Goal: Task Accomplishment & Management: Complete application form

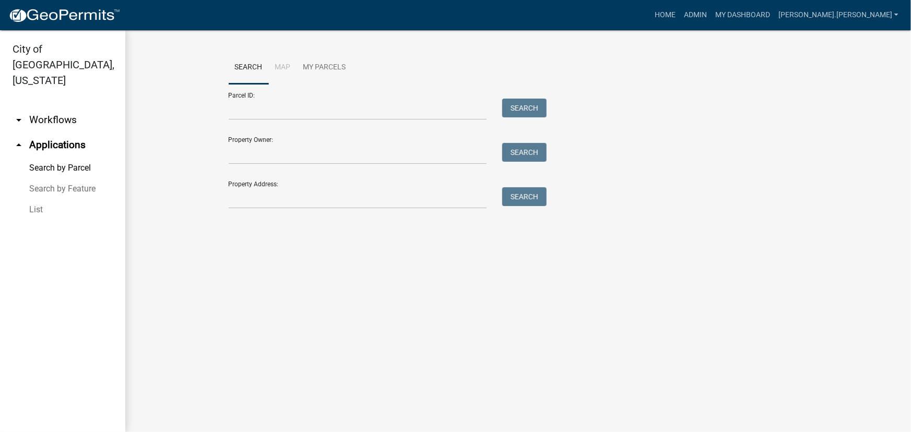
click at [29, 199] on link "List" at bounding box center [62, 209] width 125 height 21
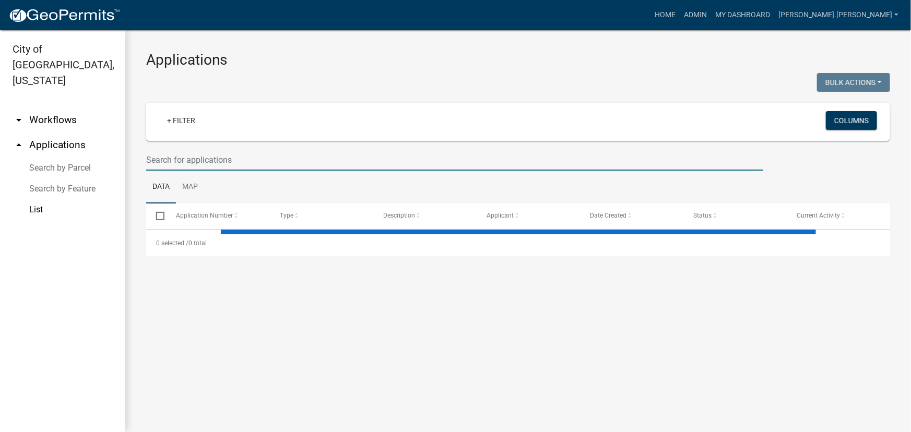
click at [190, 158] on input "text" at bounding box center [454, 159] width 617 height 21
select select "3: 100"
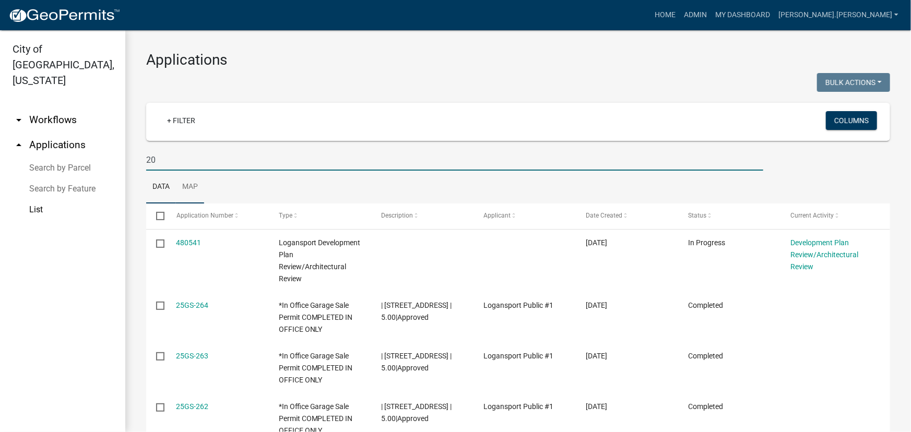
type input "2"
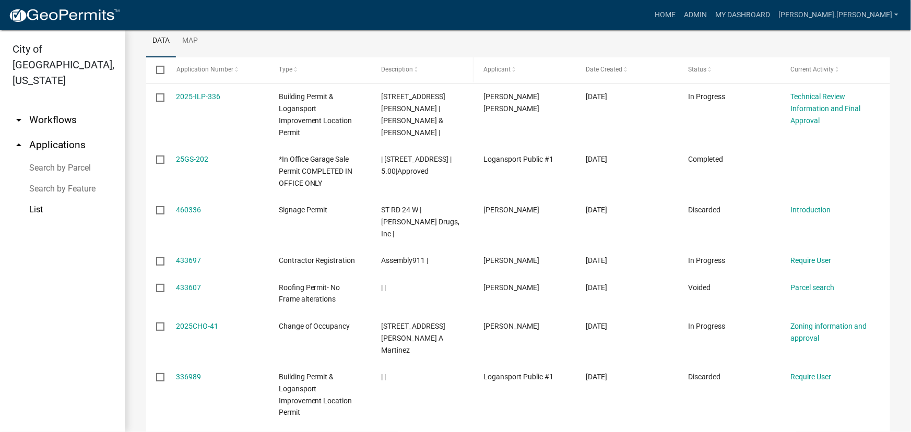
scroll to position [142, 0]
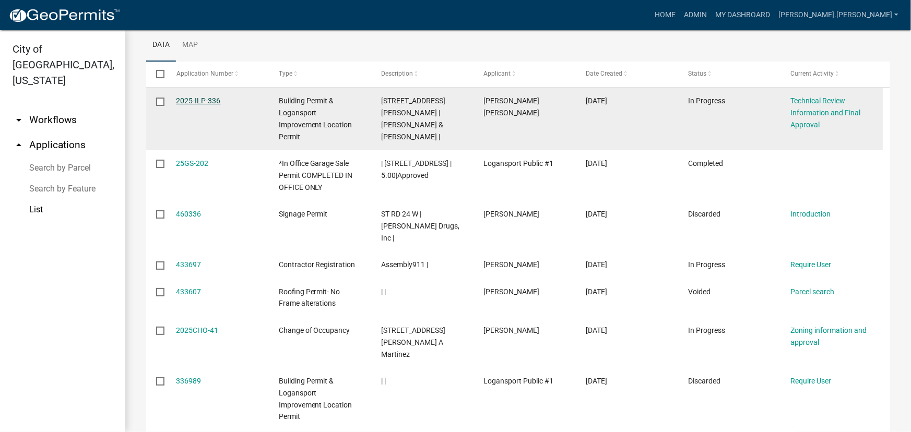
type input "336"
click at [196, 102] on link "2025-ILP-336" at bounding box center [198, 101] width 44 height 8
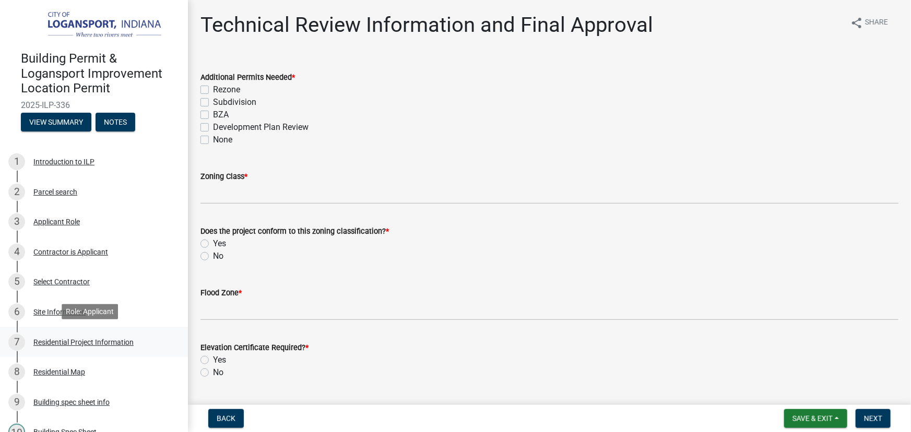
click at [78, 336] on div "7 Residential Project Information" at bounding box center [89, 342] width 163 height 17
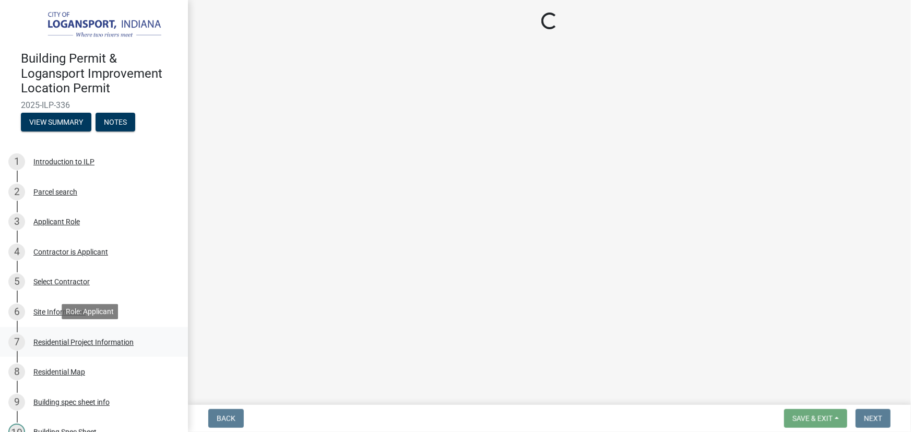
select select "b8a7655a-e911-4aac-a321-69e5bfba2fef"
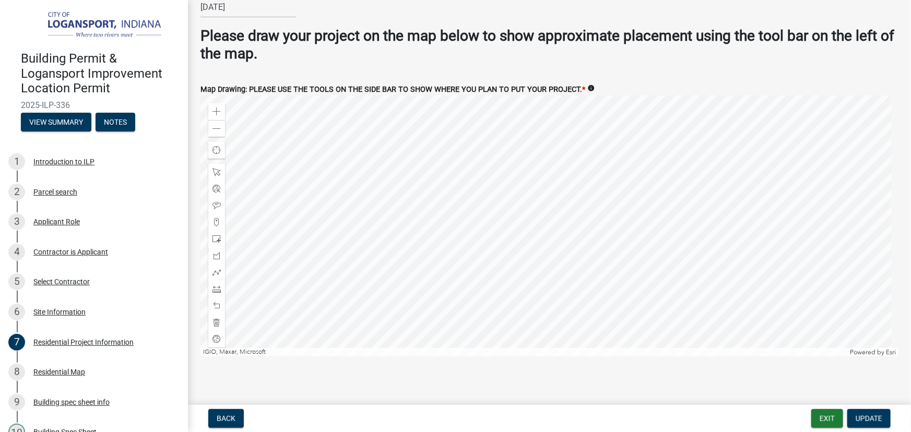
scroll to position [2015, 0]
click at [66, 219] on div "Applicant Role" at bounding box center [56, 221] width 46 height 7
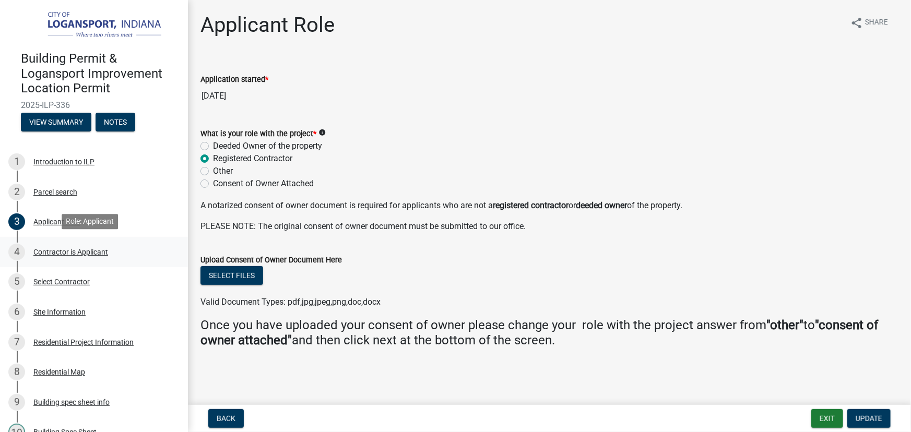
click at [61, 250] on div "Contractor is Applicant" at bounding box center [70, 251] width 75 height 7
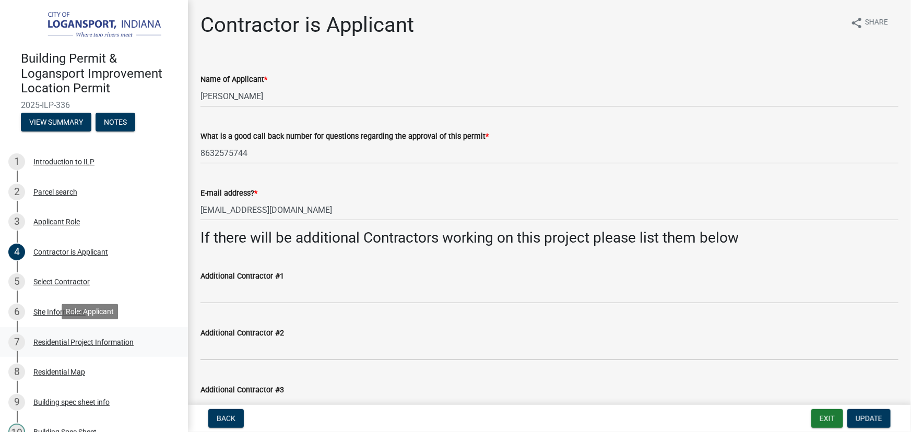
click at [85, 341] on div "Residential Project Information" at bounding box center [83, 342] width 100 height 7
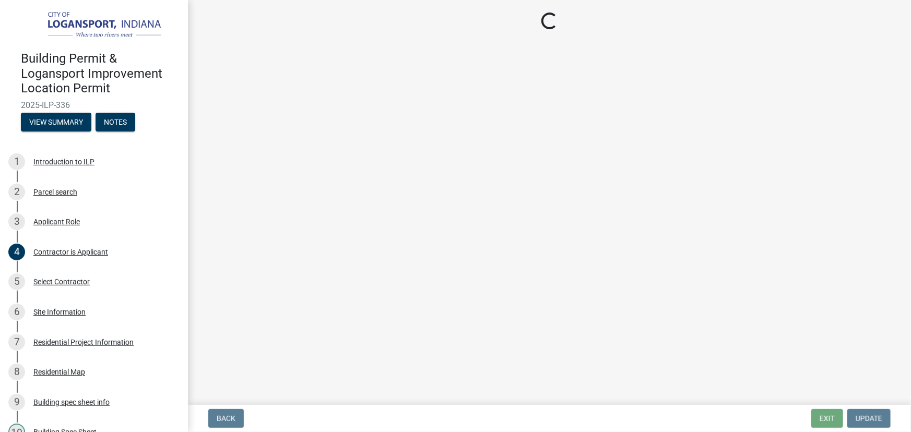
select select "b8a7655a-e911-4aac-a321-69e5bfba2fef"
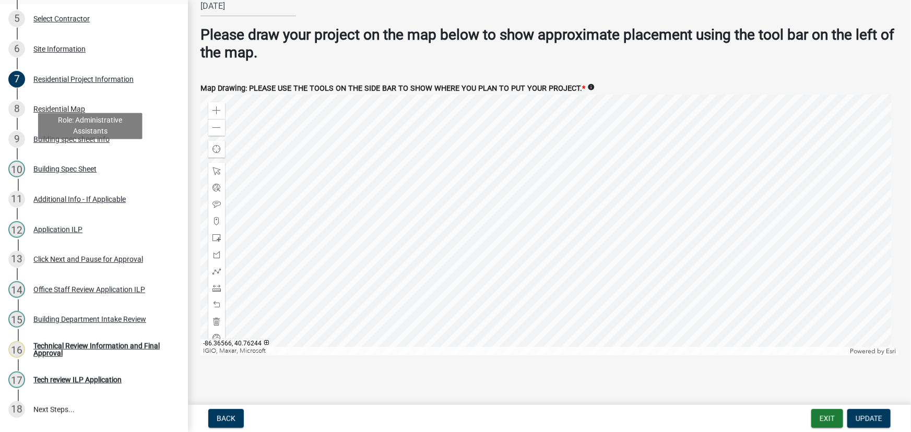
scroll to position [351, 0]
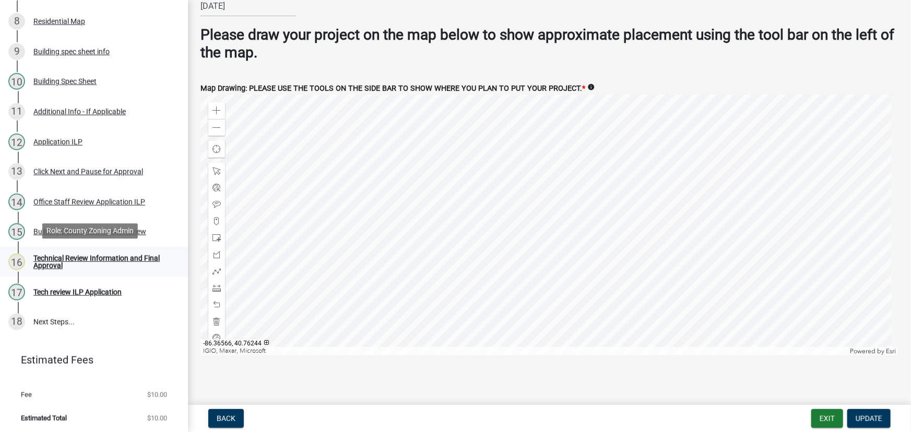
click at [45, 259] on div "Technical Review Information and Final Approval" at bounding box center [102, 262] width 138 height 15
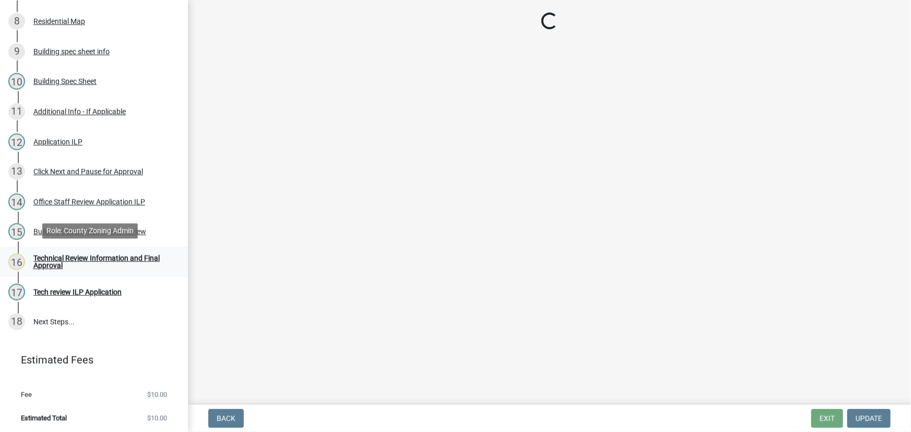
scroll to position [0, 0]
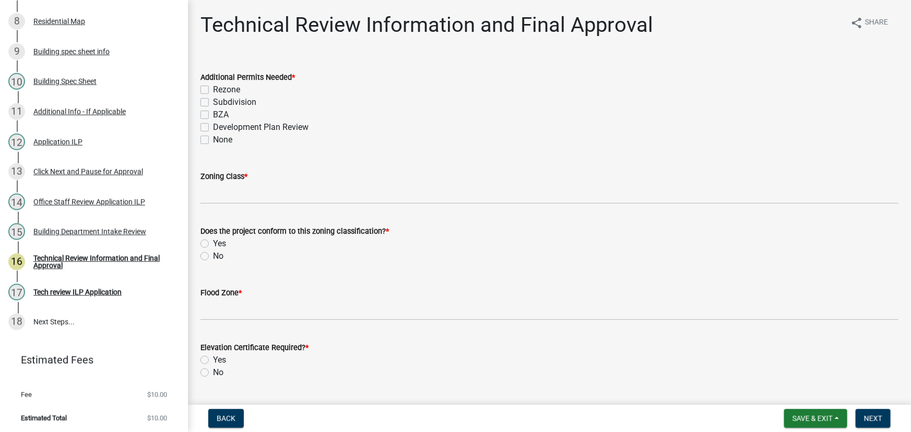
click at [213, 140] on label "None" at bounding box center [222, 140] width 19 height 13
click at [213, 140] on input "None" at bounding box center [216, 137] width 7 height 7
checkbox input "true"
checkbox input "false"
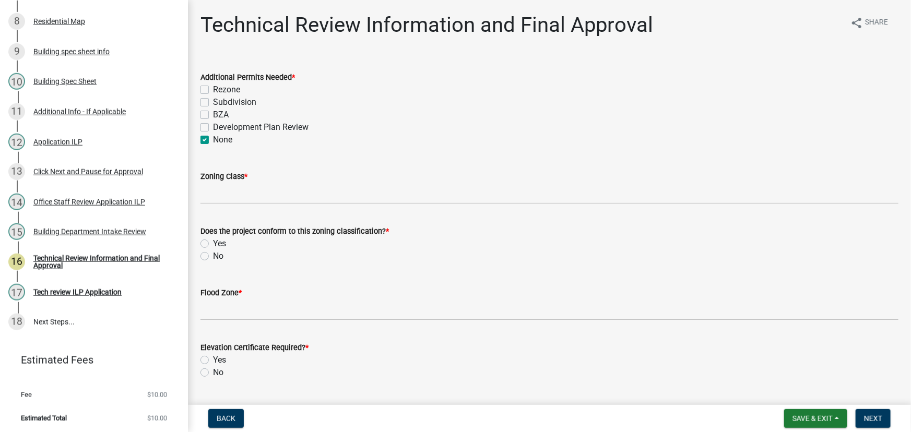
checkbox input "false"
checkbox input "true"
click at [264, 181] on div "Zoning Class *" at bounding box center [549, 176] width 698 height 13
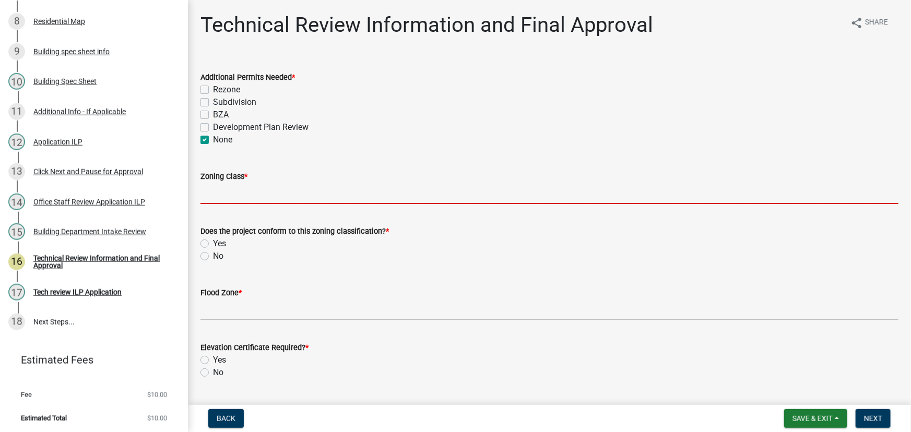
click at [260, 190] on input "Zoning Class *" at bounding box center [549, 193] width 698 height 21
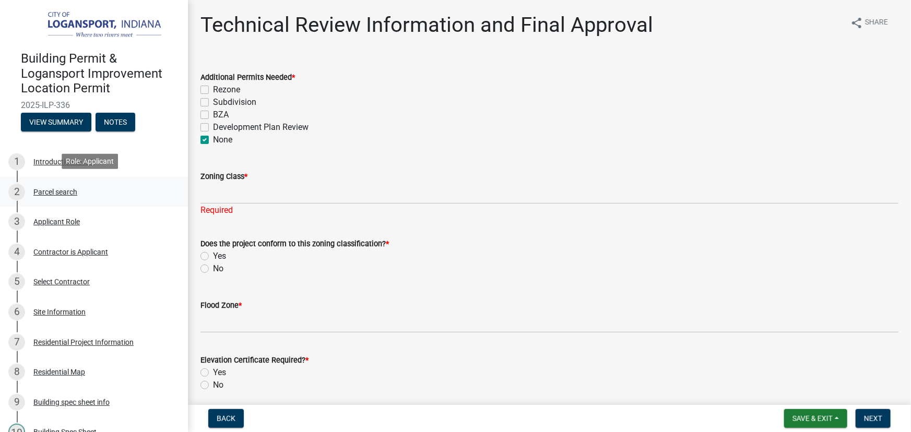
click at [59, 193] on div "Parcel search" at bounding box center [55, 191] width 44 height 7
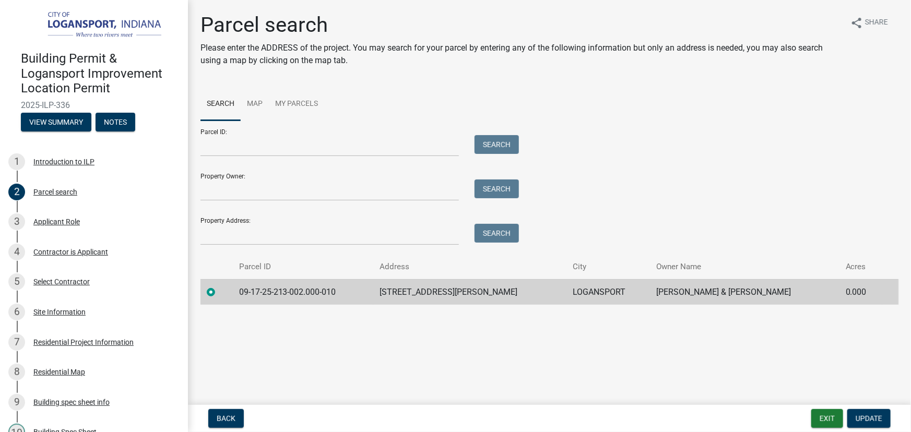
scroll to position [237, 0]
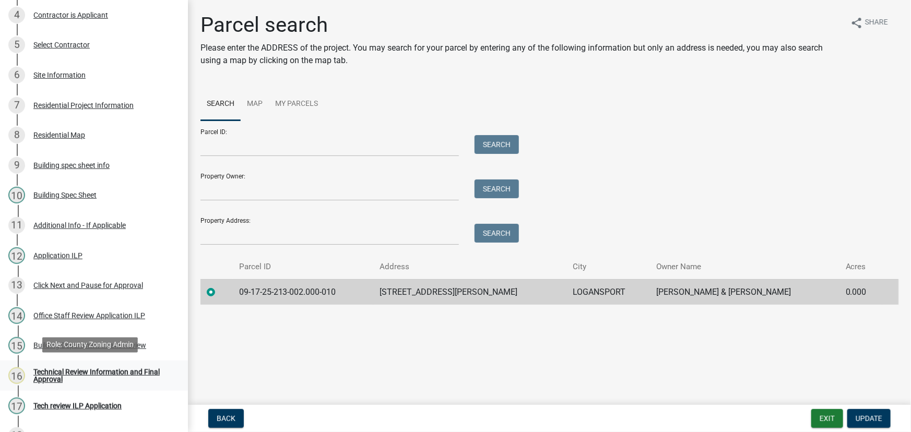
click at [59, 370] on div "Technical Review Information and Final Approval" at bounding box center [102, 375] width 138 height 15
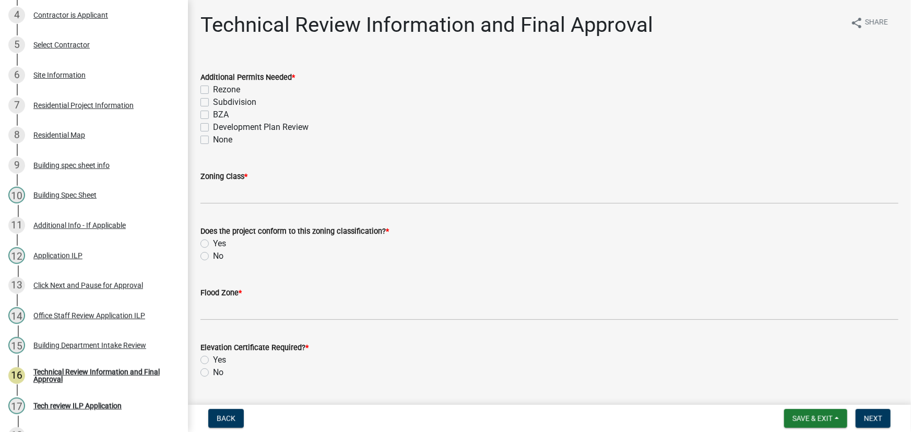
click at [213, 139] on label "None" at bounding box center [222, 140] width 19 height 13
click at [213, 139] on input "None" at bounding box center [216, 137] width 7 height 7
checkbox input "true"
checkbox input "false"
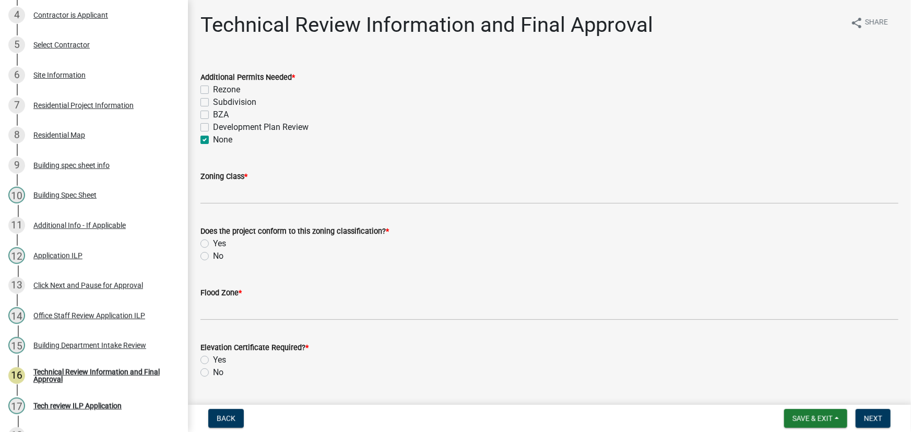
checkbox input "false"
checkbox input "true"
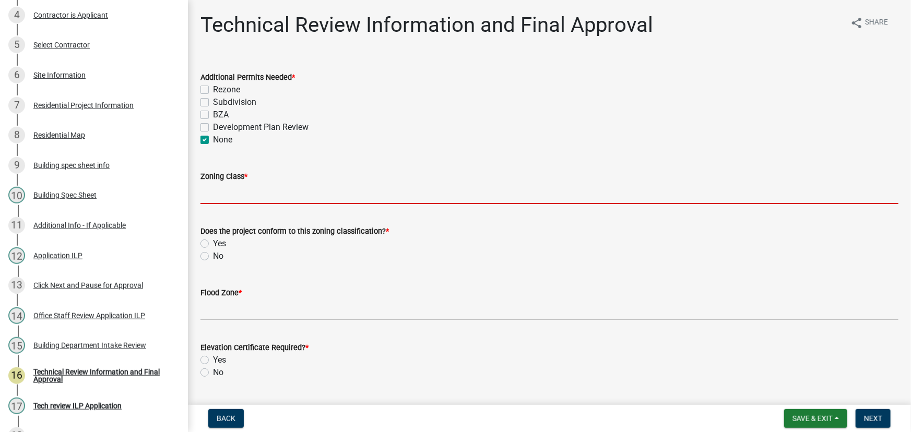
click at [225, 191] on input "Zoning Class *" at bounding box center [549, 193] width 698 height 21
type input "R3"
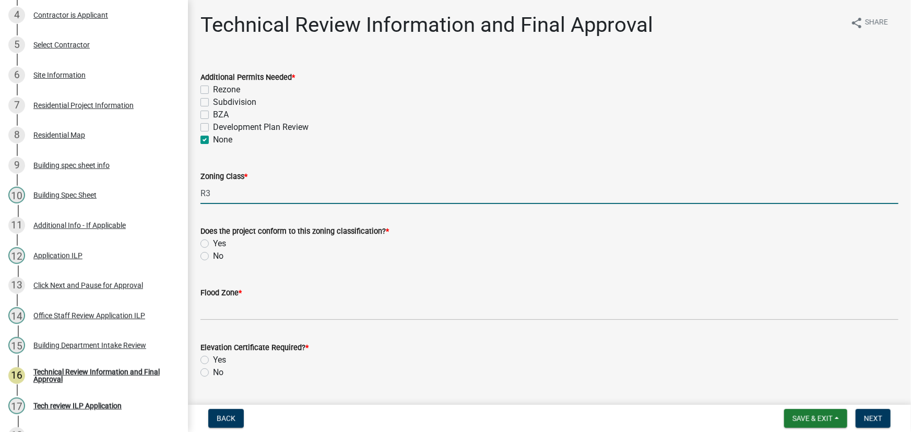
click at [213, 245] on label "Yes" at bounding box center [219, 243] width 13 height 13
click at [213, 244] on input "Yes" at bounding box center [216, 240] width 7 height 7
radio input "true"
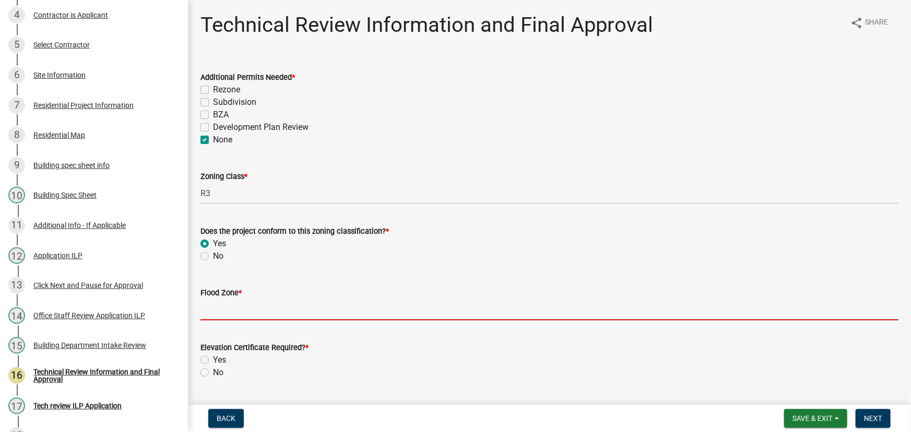
click at [223, 310] on input "Flood Zone *" at bounding box center [549, 309] width 698 height 21
type input "X"
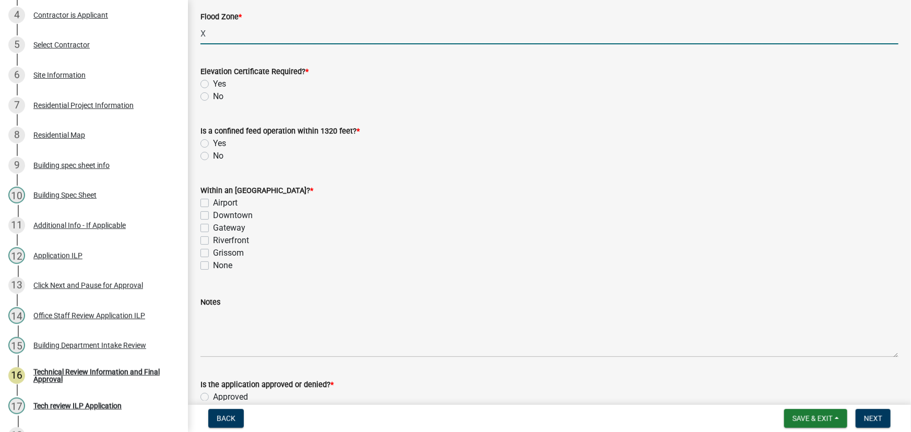
scroll to position [284, 0]
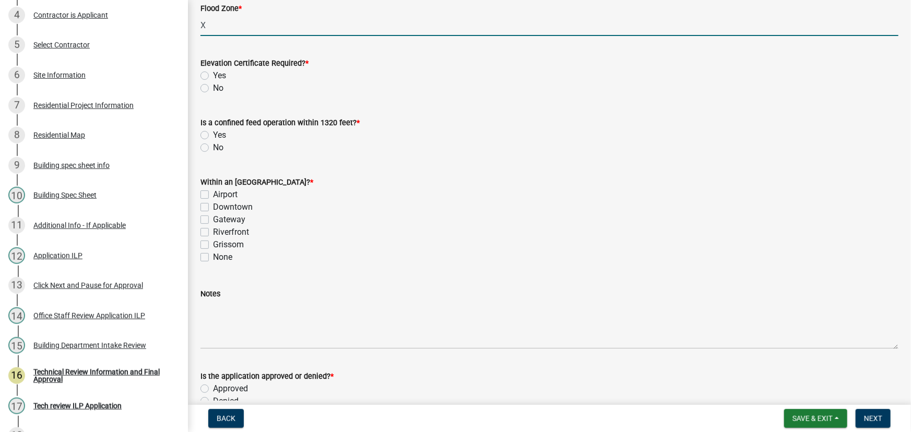
click at [213, 89] on label "No" at bounding box center [218, 88] width 10 height 13
click at [213, 89] on input "No" at bounding box center [216, 85] width 7 height 7
radio input "true"
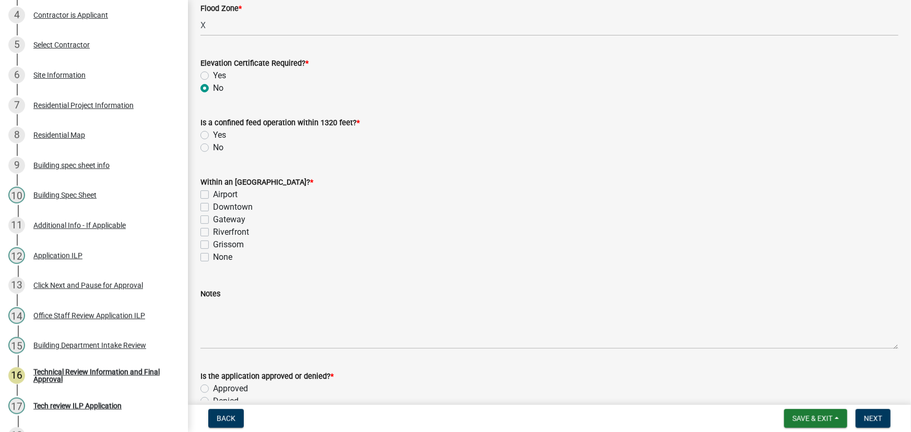
click at [213, 151] on label "No" at bounding box center [218, 147] width 10 height 13
click at [213, 148] on input "No" at bounding box center [216, 144] width 7 height 7
radio input "true"
click at [213, 255] on label "None" at bounding box center [222, 257] width 19 height 13
click at [213, 255] on input "None" at bounding box center [216, 254] width 7 height 7
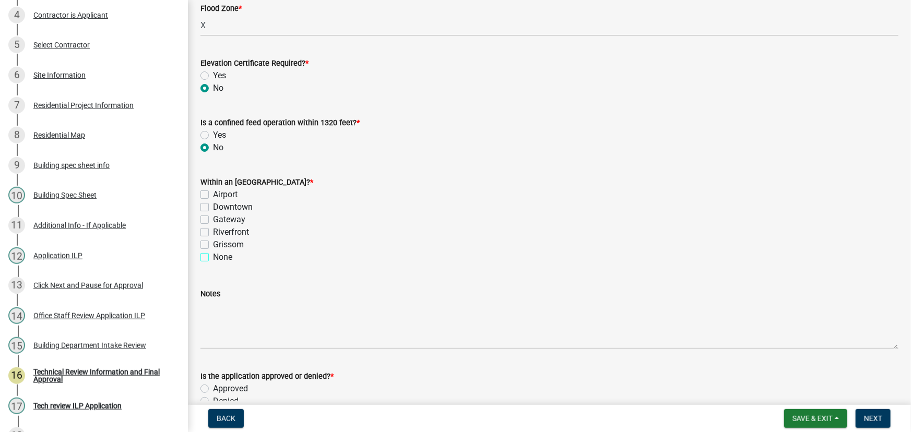
checkbox input "true"
checkbox input "false"
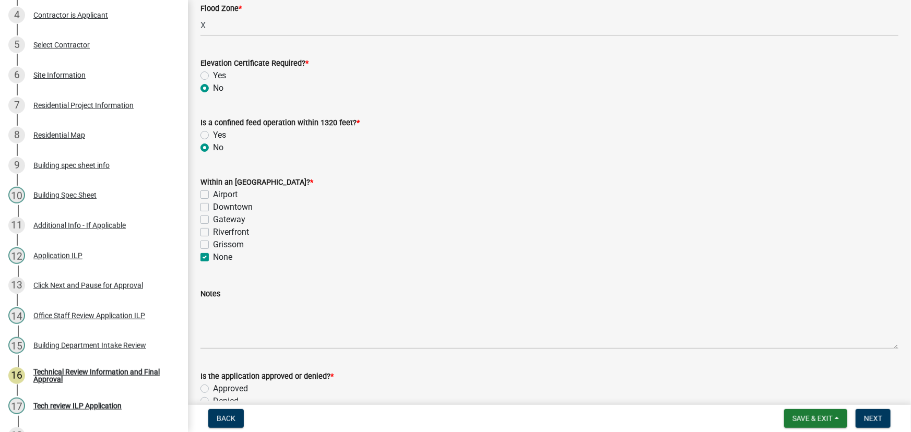
checkbox input "false"
checkbox input "true"
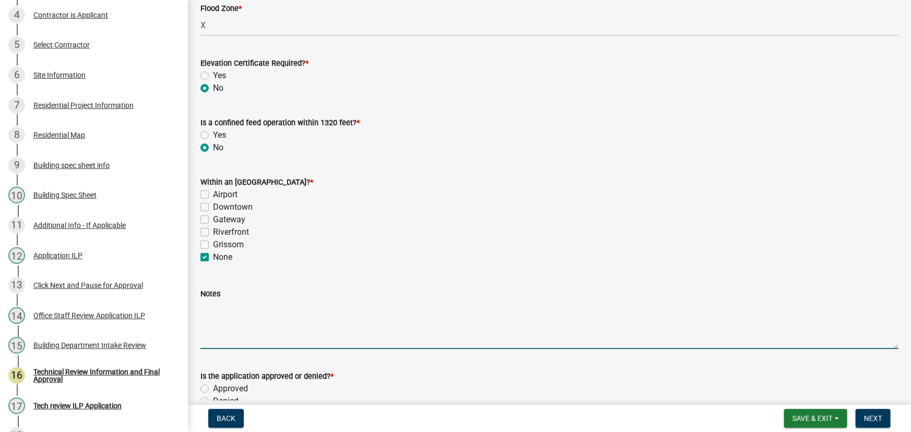
click at [218, 305] on textarea "Notes" at bounding box center [549, 324] width 698 height 49
type textarea "F"
type textarea "6"
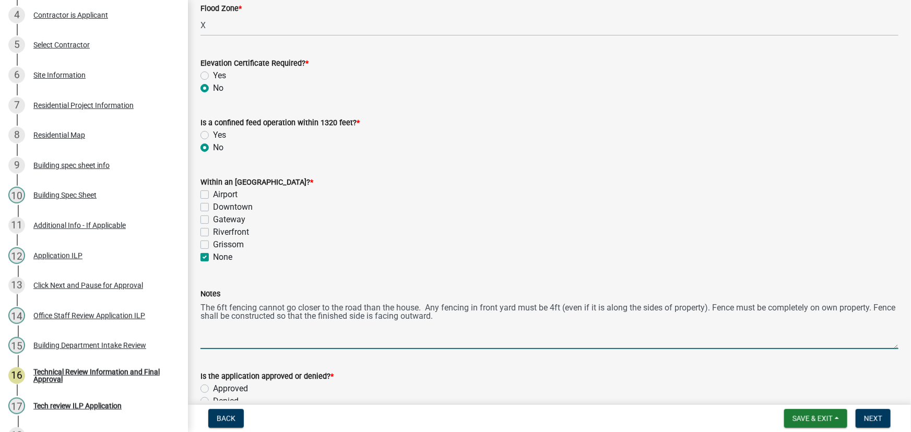
scroll to position [379, 0]
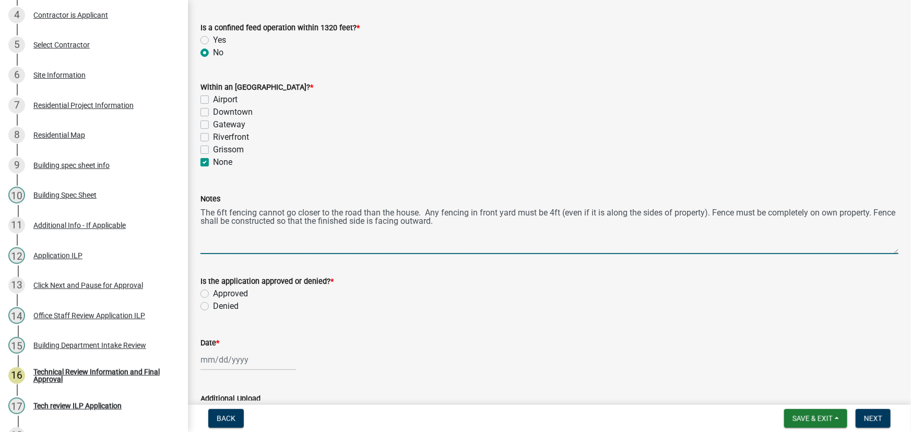
type textarea "The 6ft fencing cannot go closer to the road than the house. Any fencing in fro…"
click at [213, 290] on label "Approved" at bounding box center [230, 294] width 35 height 13
click at [213, 290] on input "Approved" at bounding box center [216, 291] width 7 height 7
radio input "true"
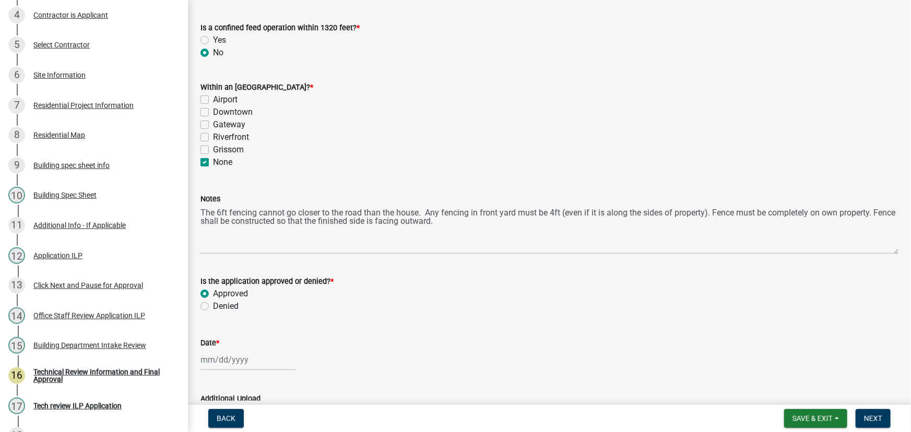
click at [228, 359] on div at bounding box center [247, 359] width 95 height 21
select select "9"
select select "2025"
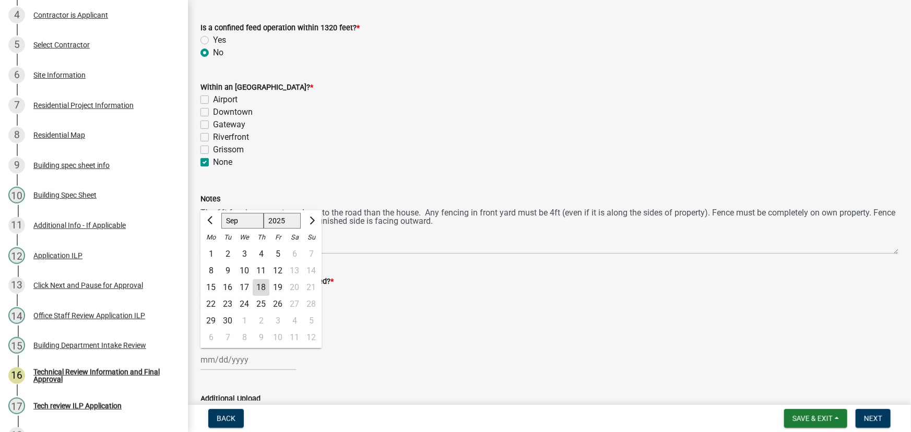
click at [263, 282] on div "18" at bounding box center [261, 287] width 17 height 17
type input "[DATE]"
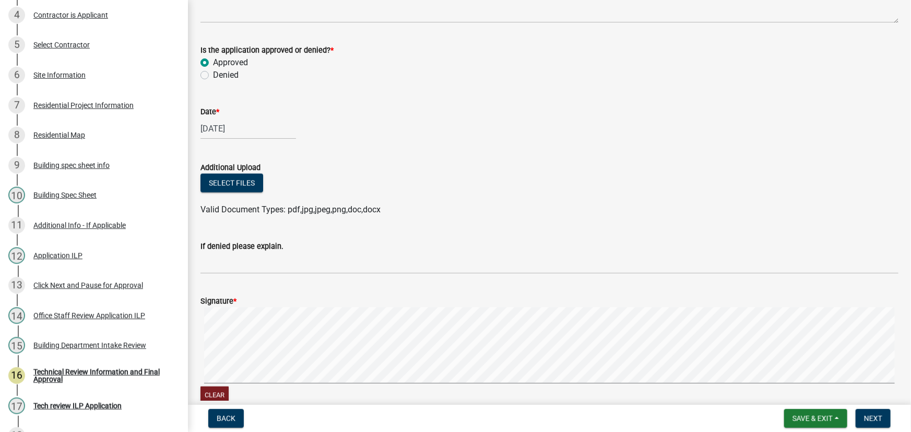
scroll to position [664, 0]
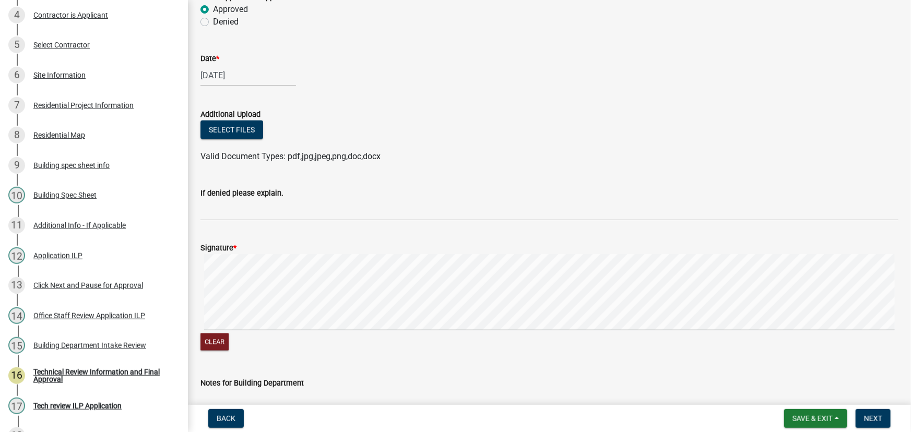
click at [324, 250] on form "Signature * Clear" at bounding box center [549, 291] width 698 height 124
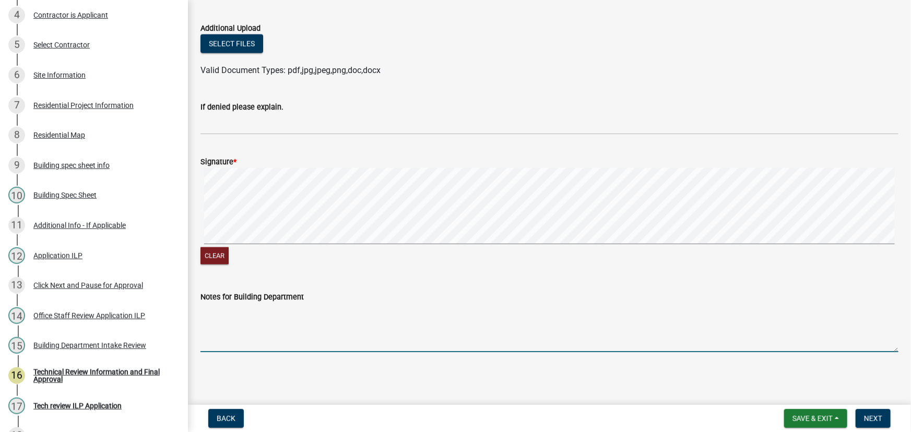
click at [209, 307] on textarea "Notes for Building Department" at bounding box center [549, 327] width 698 height 49
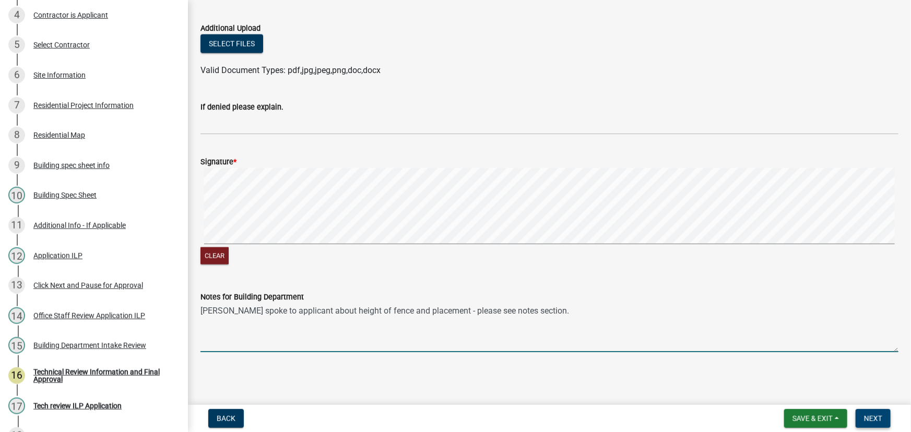
type textarea "Arin spoke to applicant about height of fence and placement - please see notes …"
click at [871, 415] on span "Next" at bounding box center [873, 418] width 18 height 8
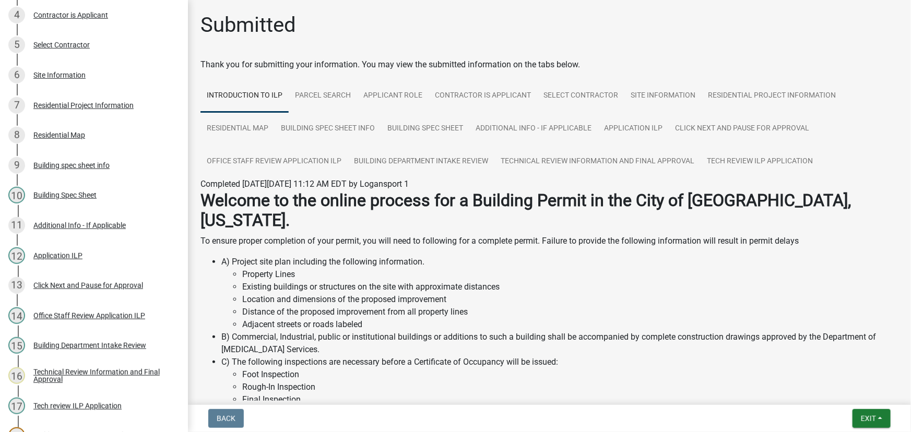
scroll to position [267, 0]
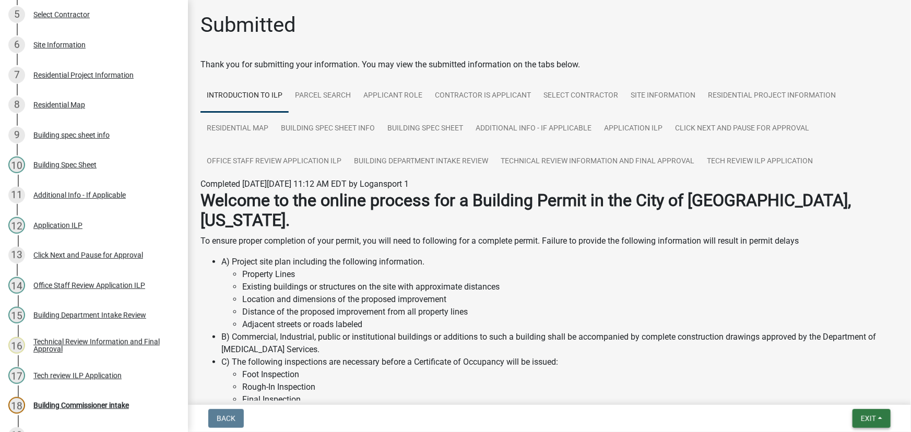
click at [887, 420] on button "Exit" at bounding box center [871, 418] width 38 height 19
click at [838, 390] on button "Save & Exit" at bounding box center [848, 391] width 83 height 25
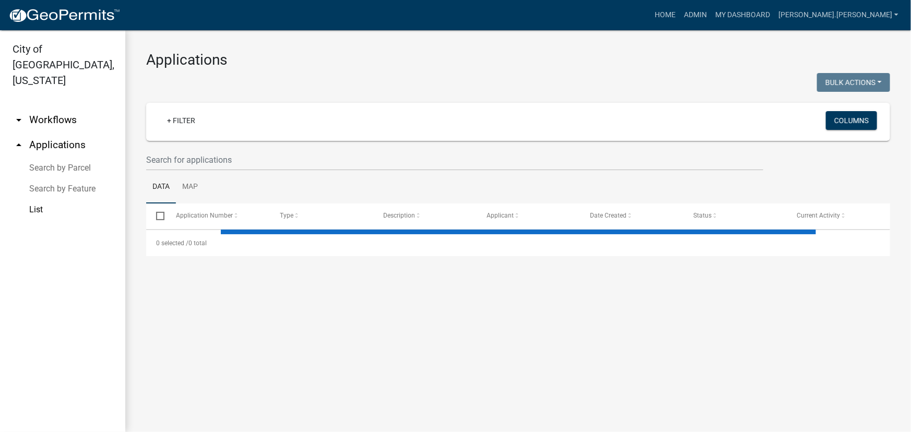
select select "3: 100"
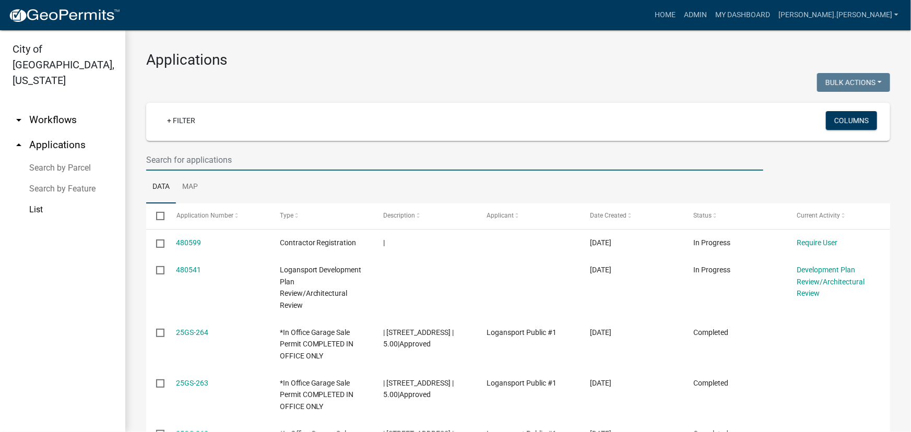
click at [180, 160] on input "text" at bounding box center [454, 159] width 617 height 21
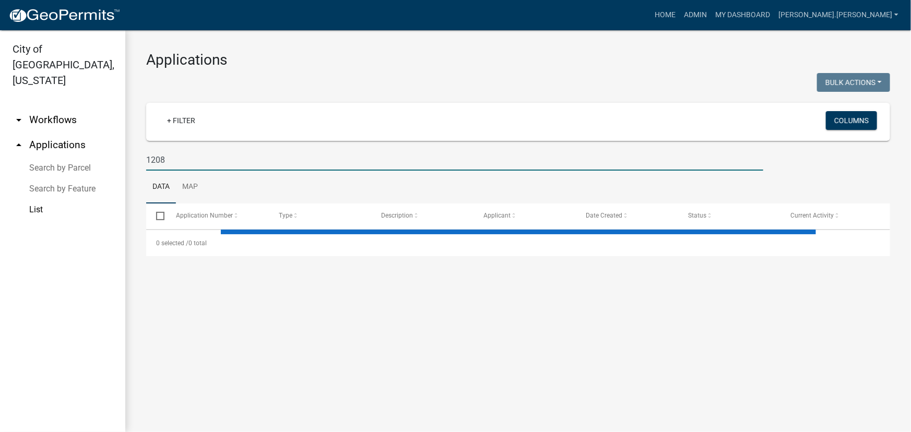
type input "1208"
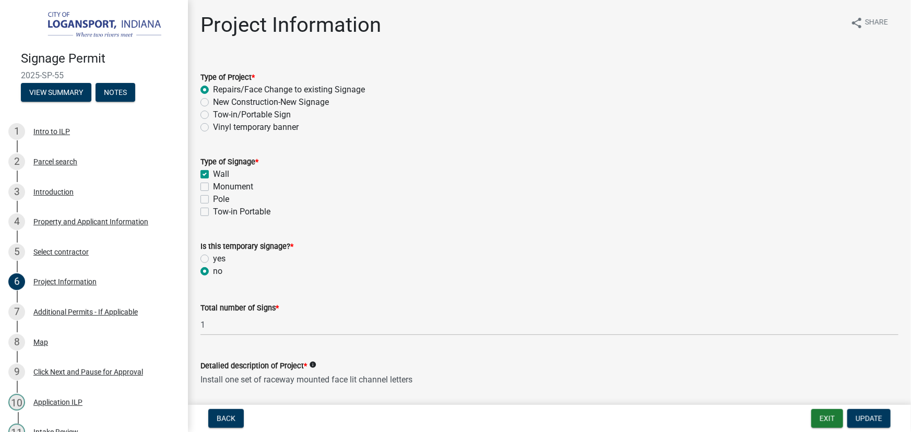
scroll to position [1281, 0]
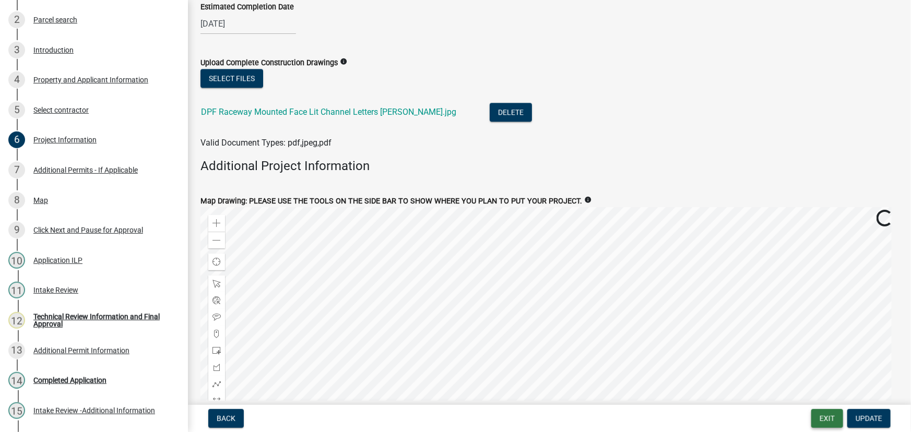
click at [830, 420] on button "Exit" at bounding box center [827, 418] width 32 height 19
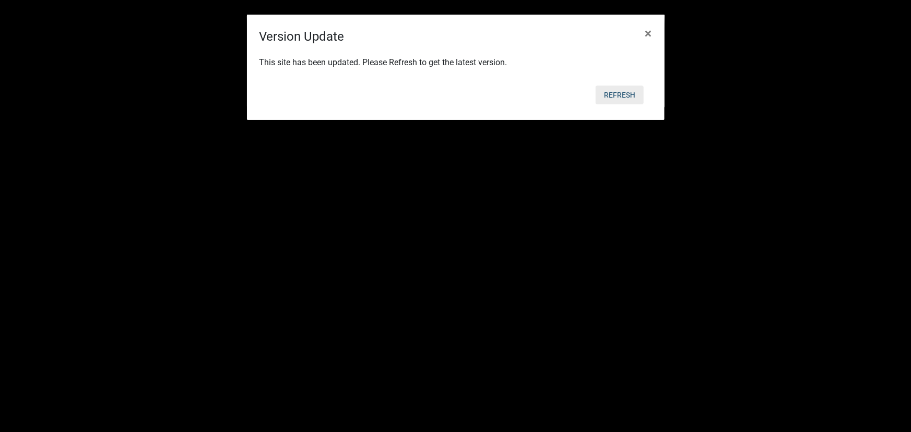
click at [619, 94] on button "Refresh" at bounding box center [619, 95] width 48 height 19
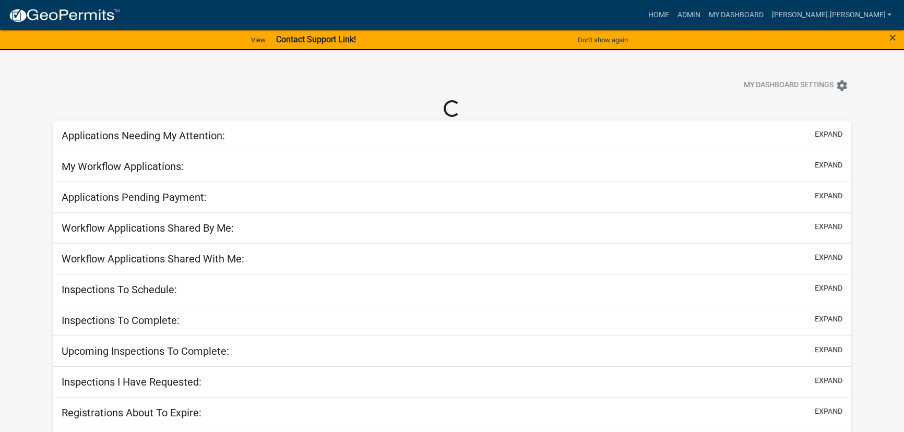
select select "3: 100"
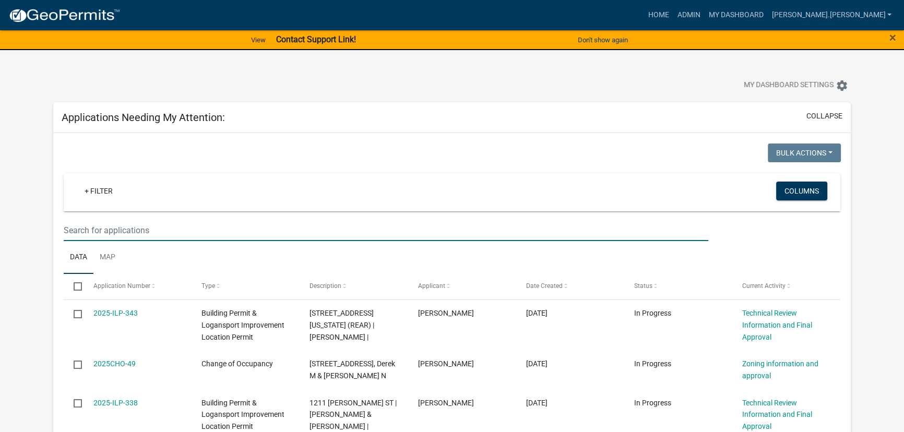
click at [136, 226] on input "text" at bounding box center [386, 230] width 645 height 21
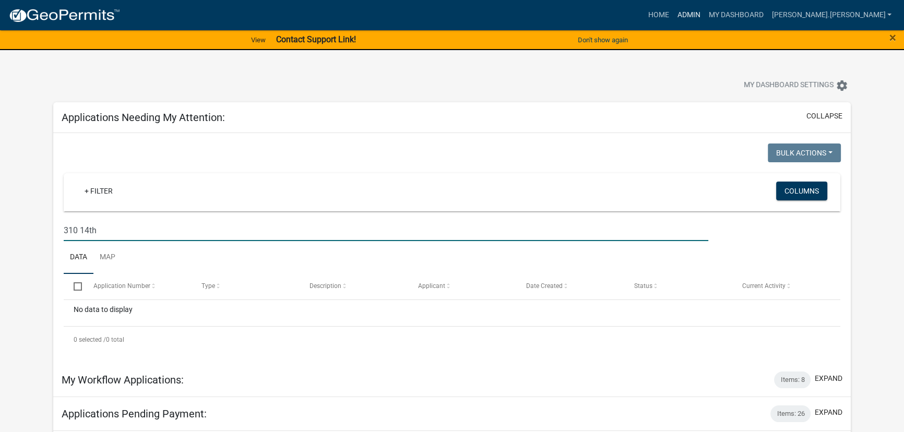
type input "310 14th"
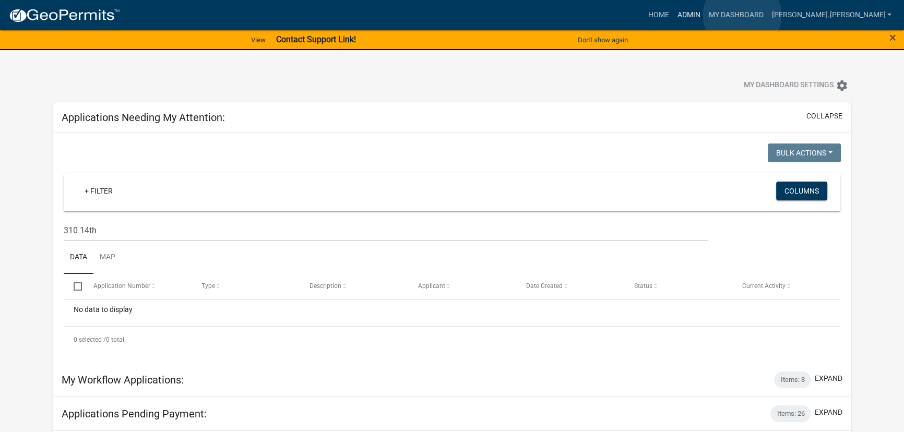
click at [704, 15] on link "Admin" at bounding box center [688, 15] width 31 height 20
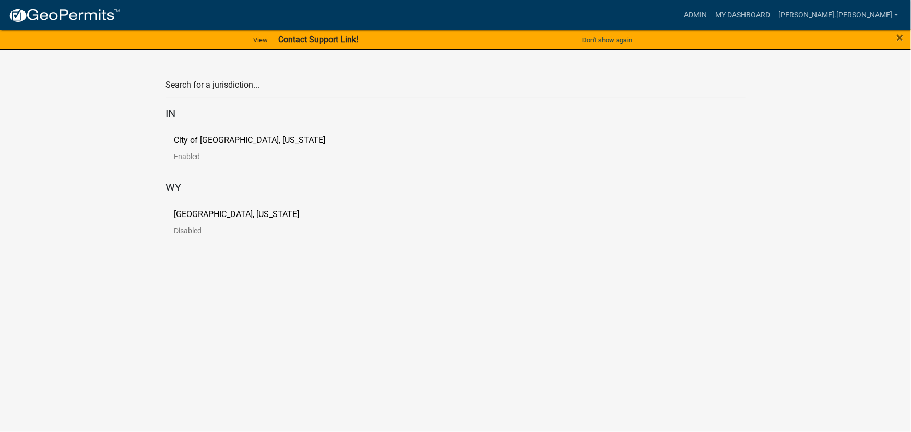
click at [192, 140] on p "City of [GEOGRAPHIC_DATA], [US_STATE]" at bounding box center [249, 140] width 151 height 8
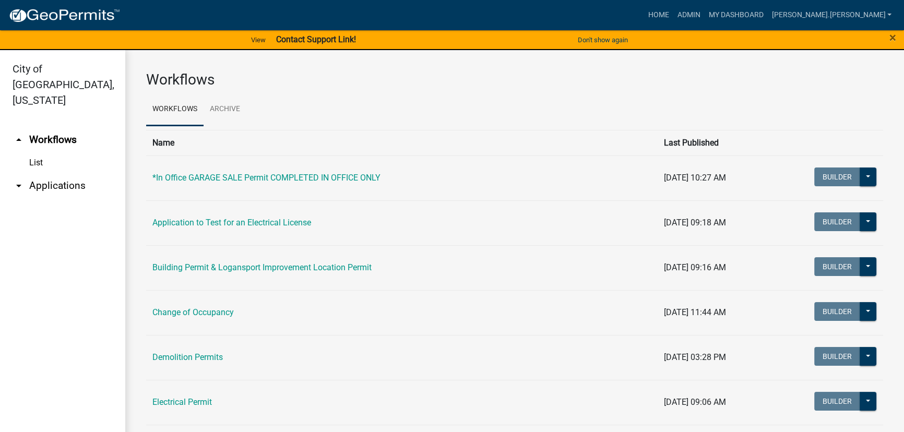
click at [22, 180] on icon "arrow_drop_down" at bounding box center [19, 186] width 13 height 13
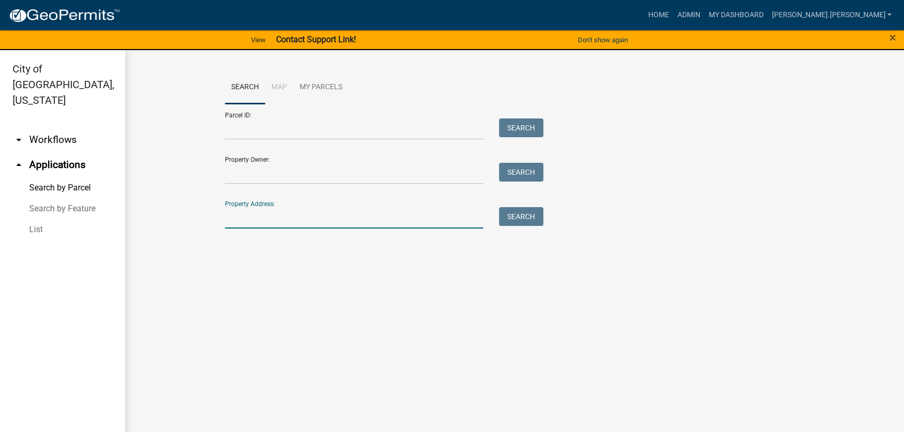
click at [247, 218] on input "Property Address:" at bounding box center [354, 217] width 258 height 21
type input "310 14"
click at [519, 219] on button "Search" at bounding box center [521, 216] width 44 height 19
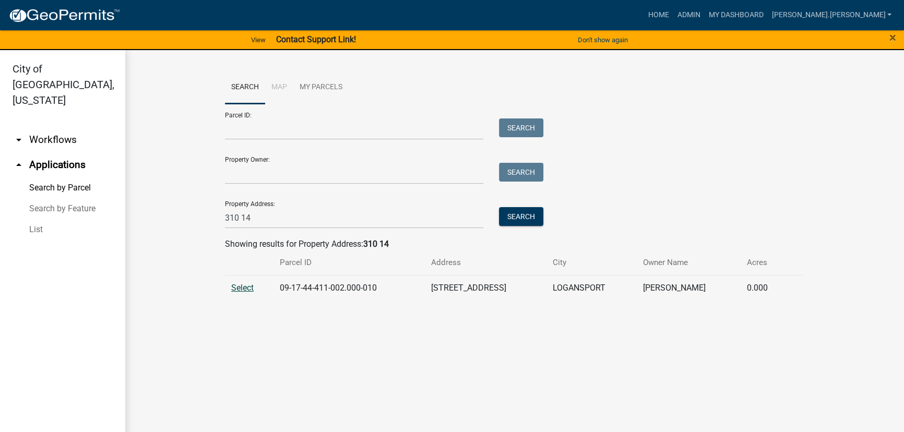
click at [243, 289] on span "Select" at bounding box center [242, 288] width 22 height 10
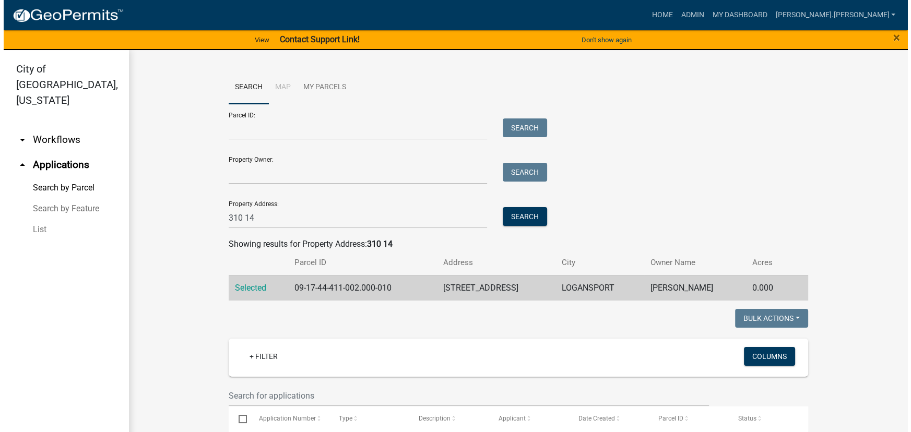
scroll to position [163, 0]
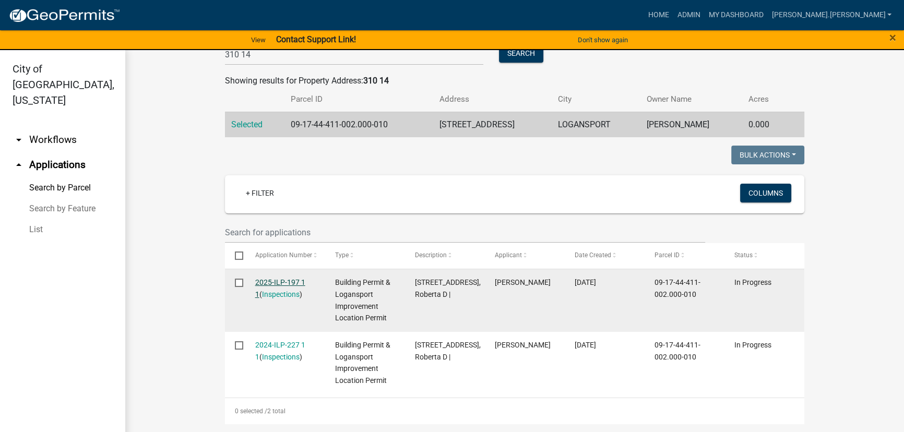
click at [277, 282] on link "2025-ILP-197 1 1" at bounding box center [280, 288] width 50 height 20
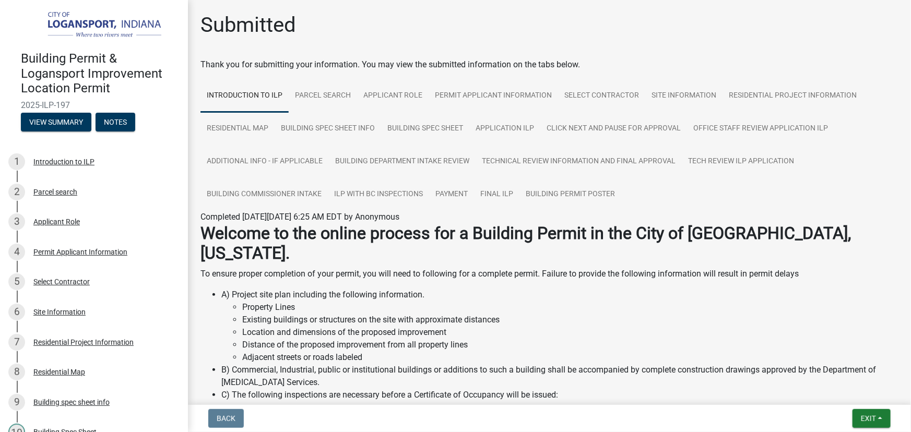
click at [626, 49] on div "Submitted Thank you for submitting your information. You may view the submitted…" at bounding box center [549, 289] width 713 height 553
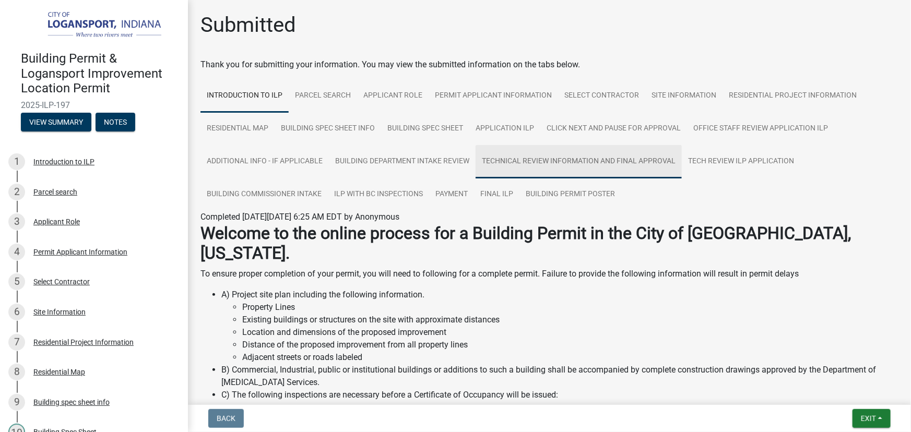
click at [565, 161] on link "Technical Review Information and Final Approval" at bounding box center [578, 161] width 206 height 33
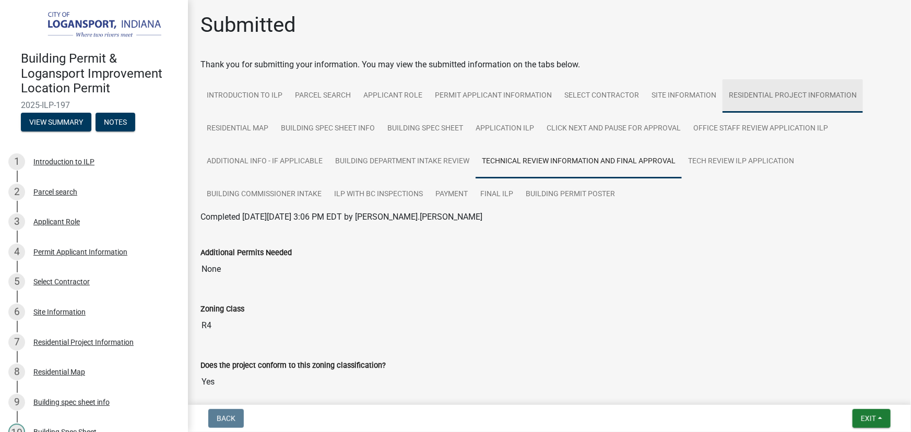
click at [758, 96] on link "Residential Project Information" at bounding box center [792, 95] width 140 height 33
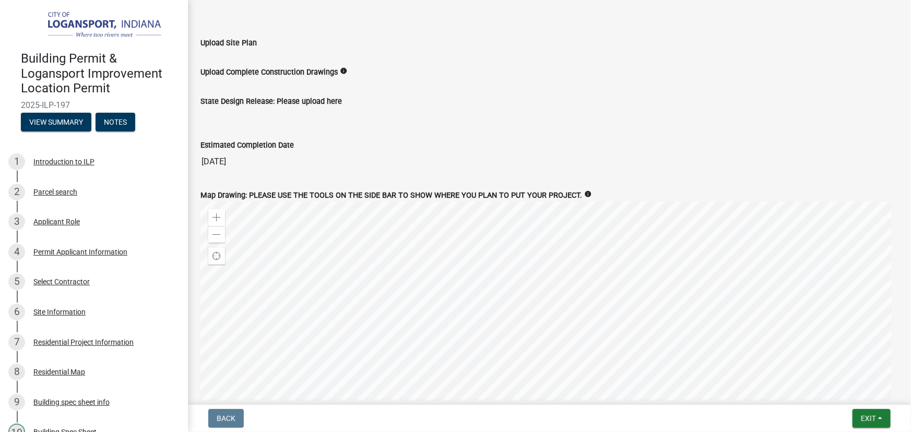
scroll to position [1238, 0]
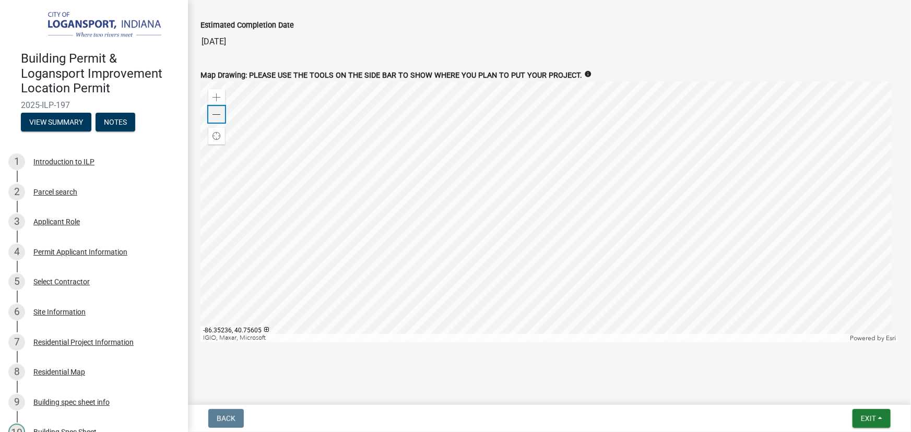
click at [220, 111] on span at bounding box center [216, 115] width 8 height 8
click at [219, 89] on div "Zoom in" at bounding box center [216, 97] width 17 height 17
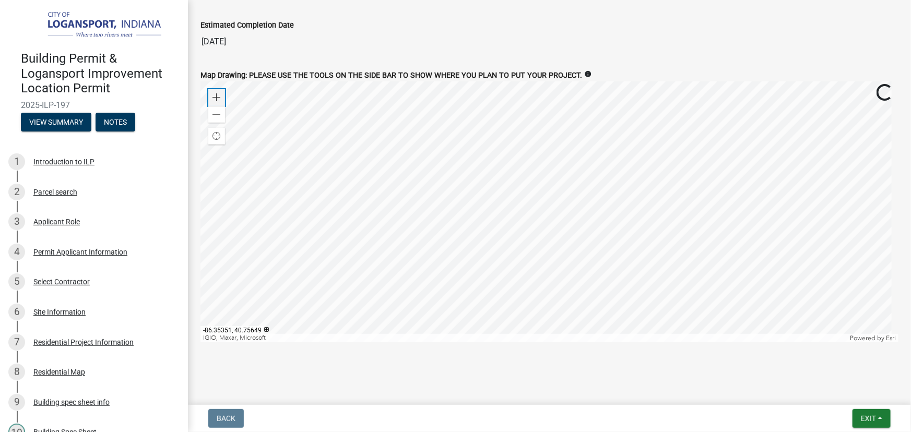
click at [219, 89] on div "Zoom in" at bounding box center [216, 97] width 17 height 17
click at [350, 219] on div at bounding box center [549, 211] width 698 height 261
click at [658, 260] on div at bounding box center [549, 211] width 698 height 261
click at [210, 95] on div "Zoom in" at bounding box center [216, 97] width 17 height 17
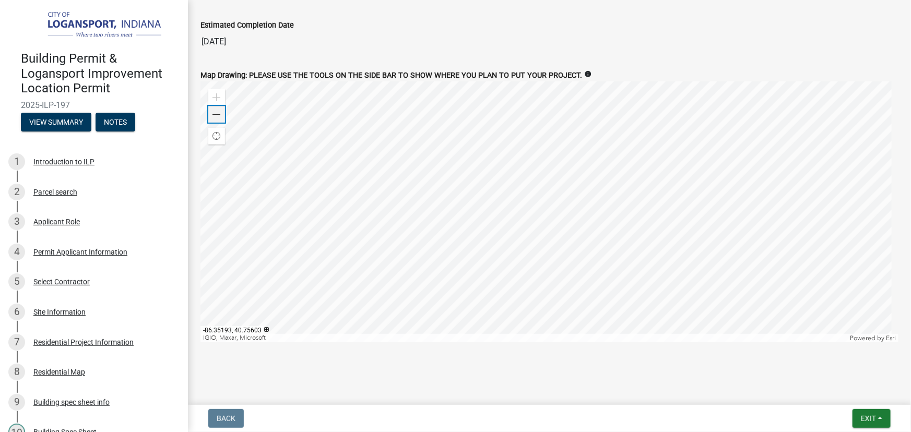
click at [217, 115] on div "Zoom out" at bounding box center [216, 114] width 17 height 17
click at [217, 115] on span at bounding box center [216, 115] width 8 height 8
click at [212, 96] on span at bounding box center [216, 97] width 8 height 8
click at [425, 202] on div at bounding box center [549, 211] width 698 height 261
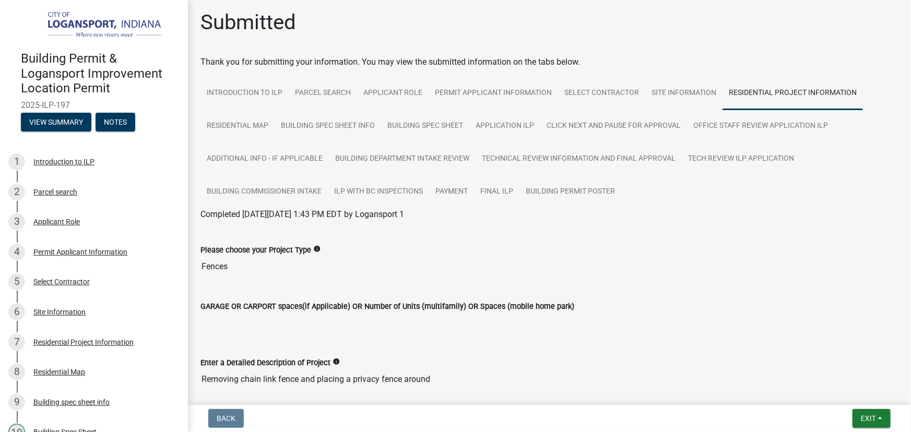
scroll to position [0, 0]
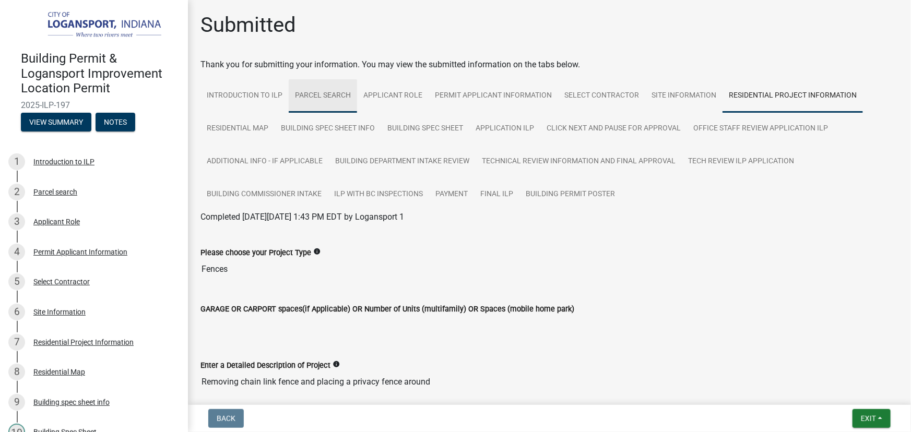
click at [319, 96] on link "Parcel search" at bounding box center [323, 95] width 68 height 33
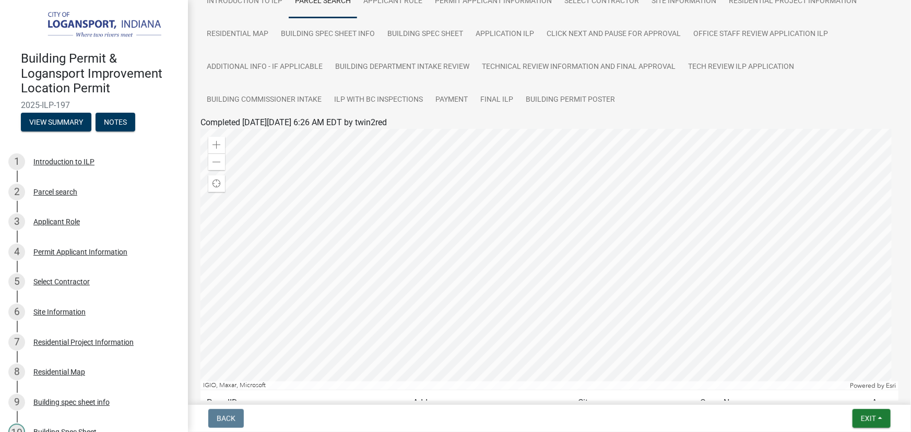
scroll to position [142, 0]
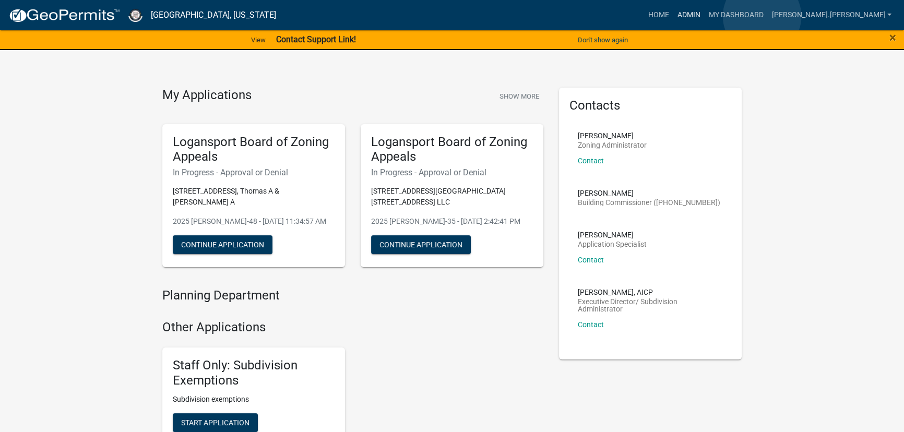
click at [704, 16] on link "Admin" at bounding box center [688, 15] width 31 height 20
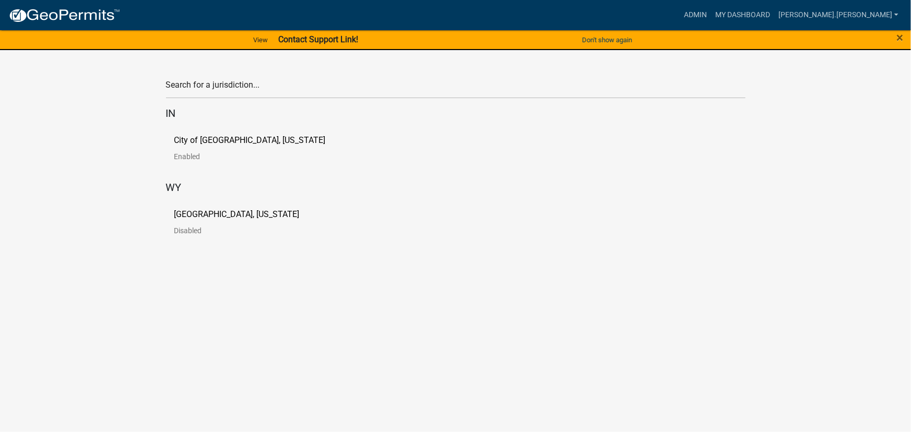
click at [227, 151] on link "City of [GEOGRAPHIC_DATA], [US_STATE] Enabled" at bounding box center [258, 152] width 168 height 32
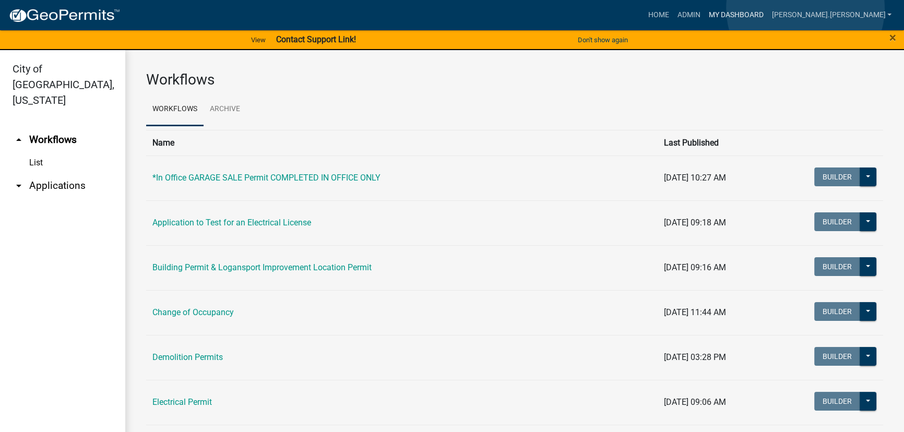
click at [767, 8] on link "My Dashboard" at bounding box center [735, 15] width 63 height 20
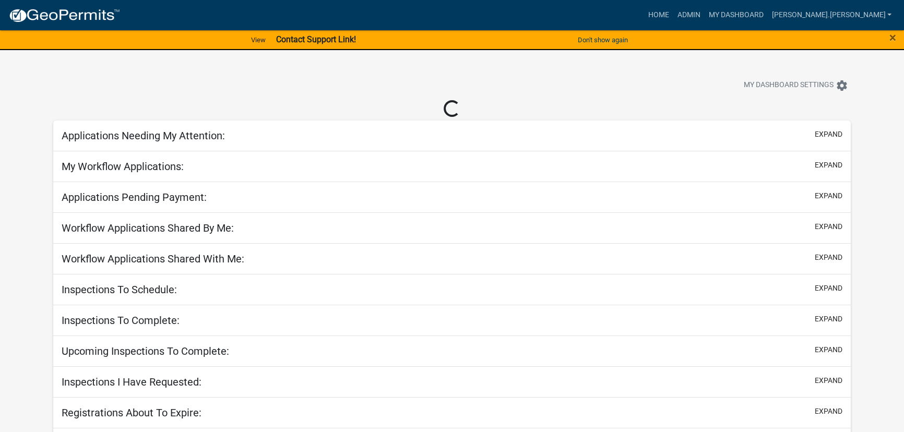
select select "3: 100"
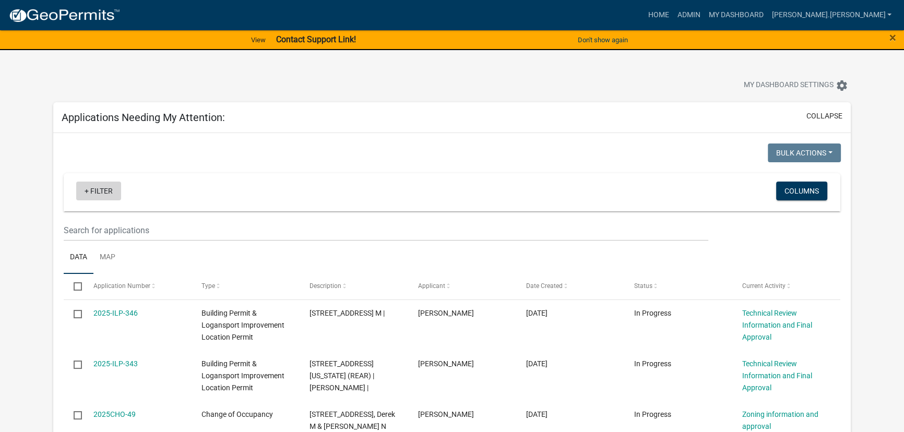
click at [112, 194] on link "+ Filter" at bounding box center [98, 191] width 45 height 19
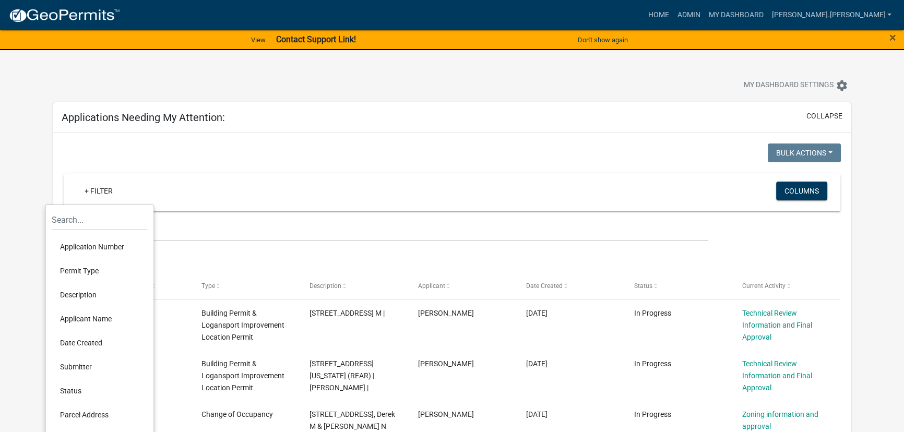
click at [92, 268] on li "Permit Type" at bounding box center [99, 271] width 95 height 24
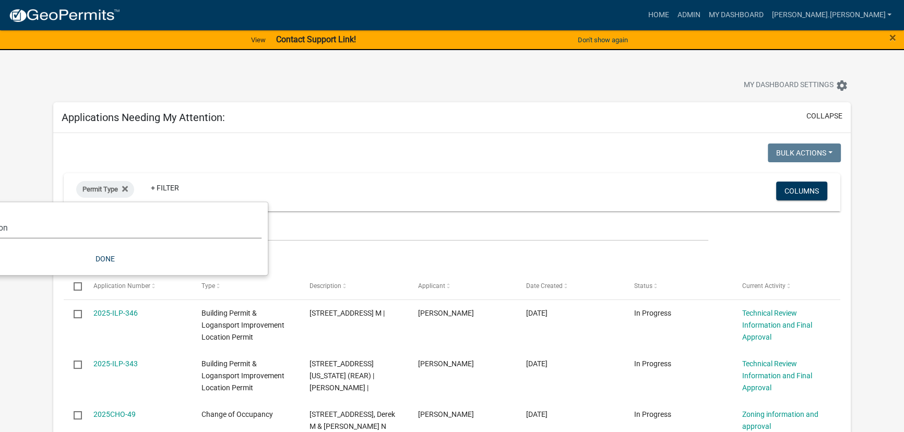
click at [131, 232] on select "Select an option *In Office GARAGE SALE Permit COMPLETED IN OFFICE ONLY Applica…" at bounding box center [104, 227] width 313 height 21
select select "5374a497-29e9-4139-8594-833f9e4fb562"
click at [8, 217] on select "Select an option *In Office GARAGE SALE Permit COMPLETED IN OFFICE ONLY Applica…" at bounding box center [104, 227] width 313 height 21
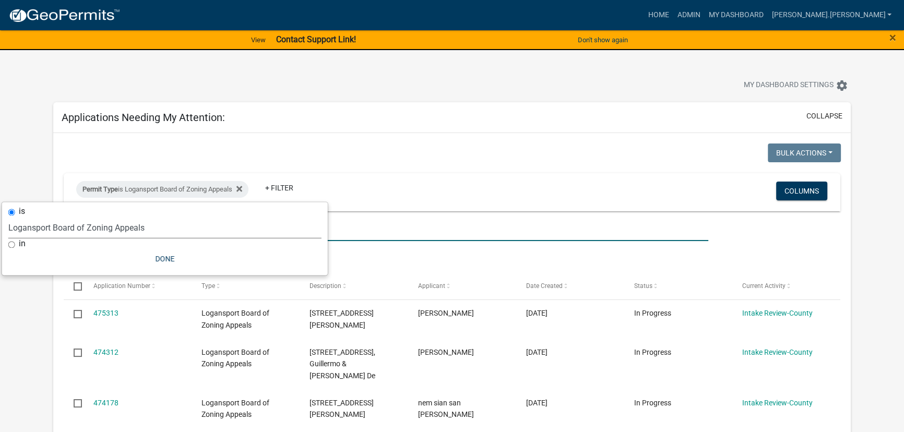
click at [365, 240] on input "text" at bounding box center [386, 230] width 645 height 21
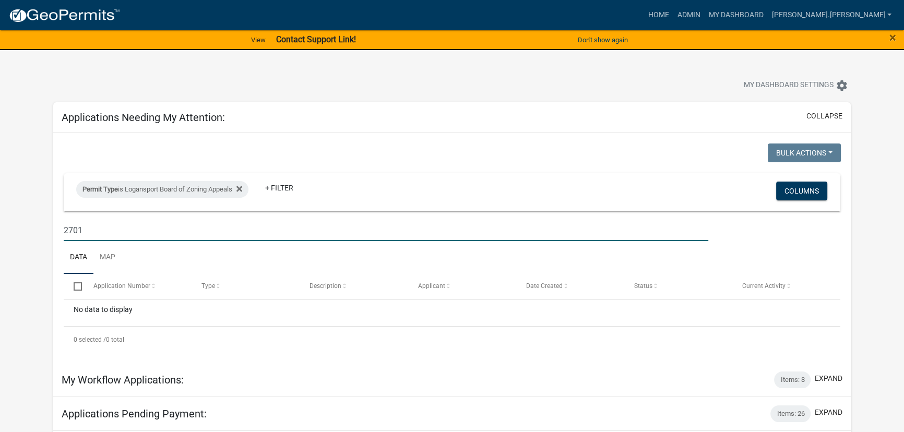
drag, startPoint x: 106, startPoint y: 228, endPoint x: 52, endPoint y: 232, distance: 54.0
click at [53, 232] on div "Bulk Actions Void Expire Lock Withdraw Permit Type is Logansport Board of Zonin…" at bounding box center [452, 248] width 798 height 230
type input "2701"
click at [893, 34] on span "×" at bounding box center [892, 37] width 7 height 15
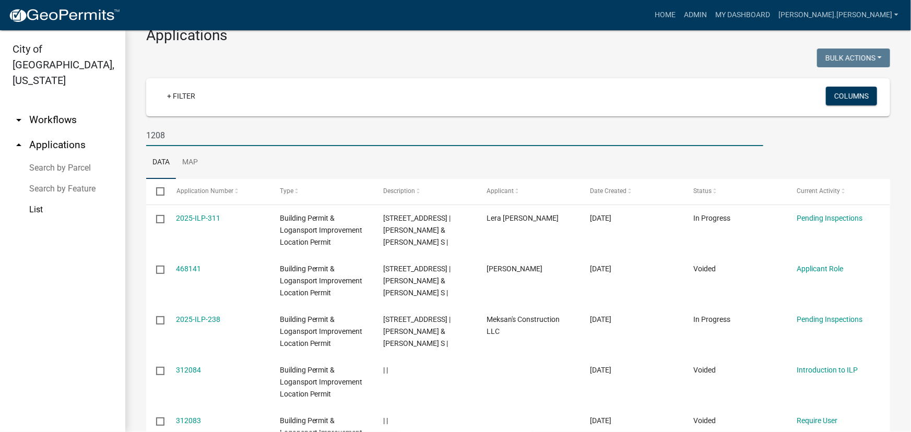
scroll to position [47, 0]
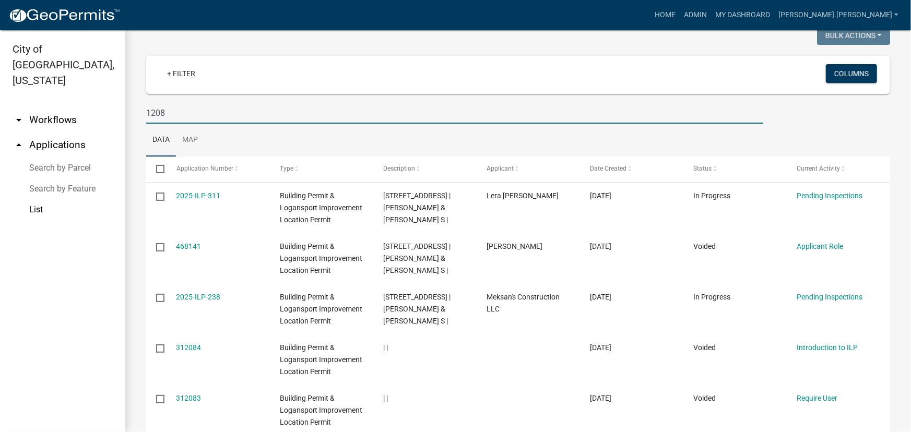
drag, startPoint x: 250, startPoint y: 119, endPoint x: 121, endPoint y: 114, distance: 129.5
click at [128, 114] on div "Applications Bulk Actions Void Expire Lock Withdraw + Filter Columns 1208 Data …" at bounding box center [517, 279] width 785 height 593
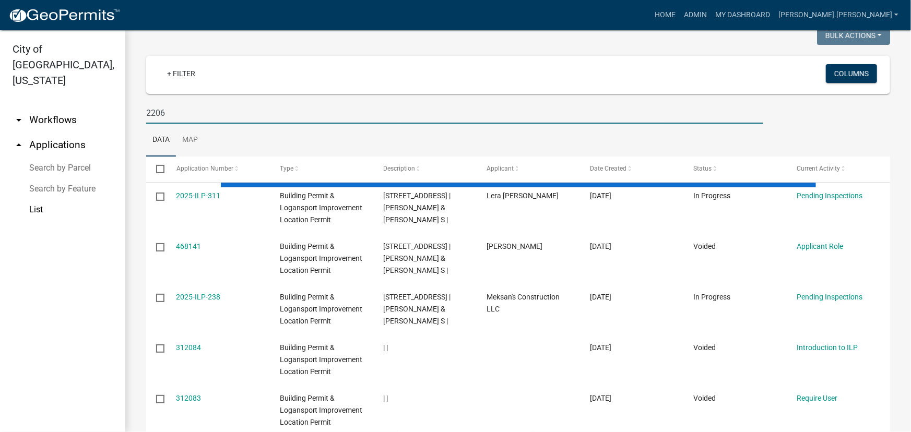
scroll to position [0, 0]
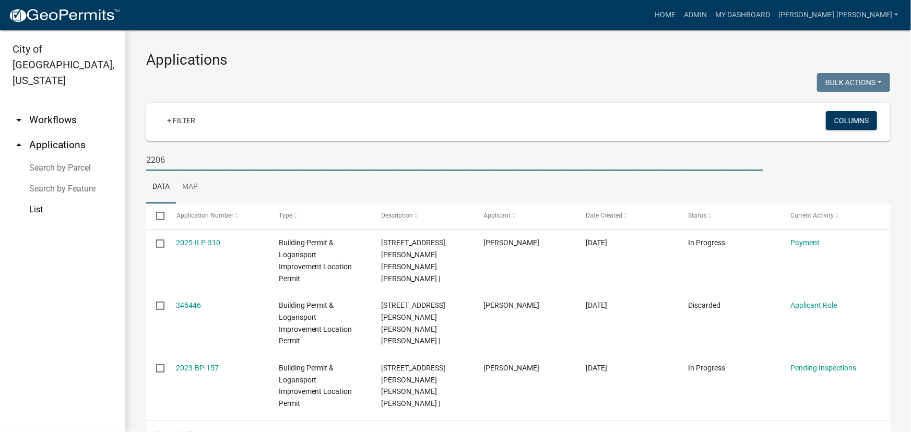
type input "2206"
drag, startPoint x: 120, startPoint y: 113, endPoint x: 219, endPoint y: 150, distance: 106.5
drag, startPoint x: 219, startPoint y: 150, endPoint x: 446, endPoint y: 189, distance: 229.8
click at [446, 189] on ul "Data Map" at bounding box center [518, 187] width 744 height 33
